Goal: Check status: Check status

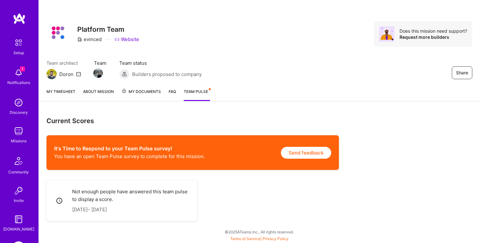
scroll to position [1, 0]
click at [136, 89] on span "My Documents" at bounding box center [140, 91] width 39 height 7
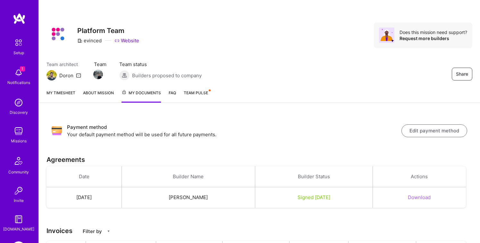
click at [104, 94] on link "About Mission" at bounding box center [98, 95] width 31 height 13
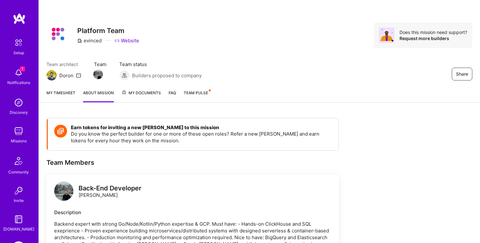
click at [140, 97] on link "My Documents" at bounding box center [140, 95] width 39 height 13
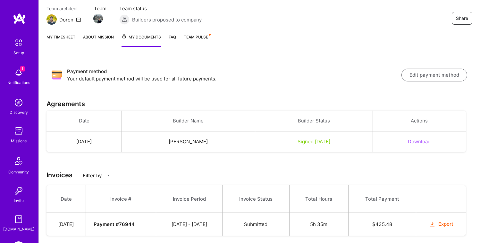
scroll to position [71, 0]
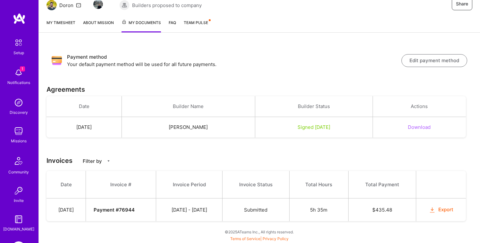
drag, startPoint x: 176, startPoint y: 209, endPoint x: 221, endPoint y: 209, distance: 45.2
click at [221, 209] on td "[DATE] - [DATE]" at bounding box center [189, 209] width 66 height 23
copy td "[DATE] - [DATE]"
click at [193, 186] on th "Invoice Period" at bounding box center [189, 185] width 66 height 28
drag, startPoint x: 121, startPoint y: 212, endPoint x: 146, endPoint y: 212, distance: 24.7
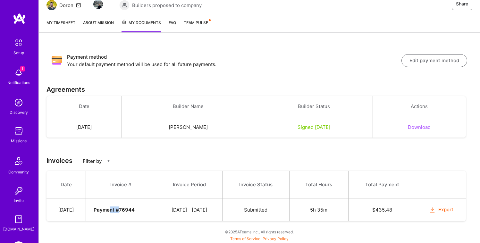
click at [135, 212] on strong "Payment # 76944" at bounding box center [114, 210] width 41 height 6
click at [146, 213] on td "Payment # 76944" at bounding box center [121, 209] width 70 height 23
drag, startPoint x: 383, startPoint y: 210, endPoint x: 394, endPoint y: 209, distance: 11.5
click at [394, 209] on td "$ 435.48" at bounding box center [382, 209] width 68 height 23
copy td "435.48"
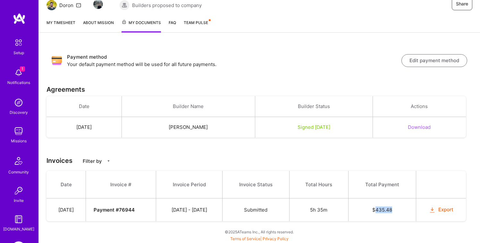
click at [437, 208] on button "Export" at bounding box center [441, 209] width 25 height 7
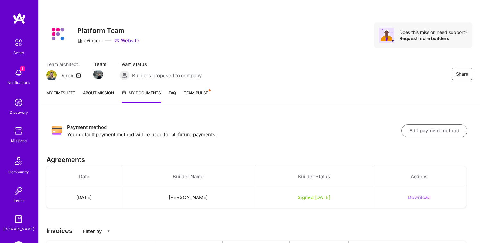
click at [103, 94] on link "About Mission" at bounding box center [98, 95] width 31 height 13
